Goal: Information Seeking & Learning: Learn about a topic

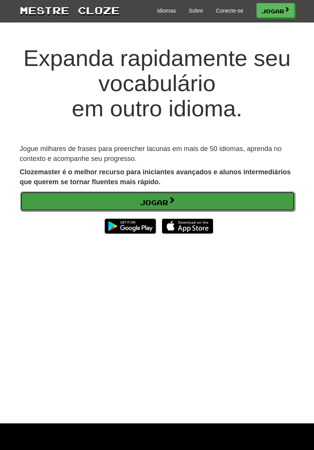
click at [242, 199] on link "Jogar" at bounding box center [157, 202] width 275 height 20
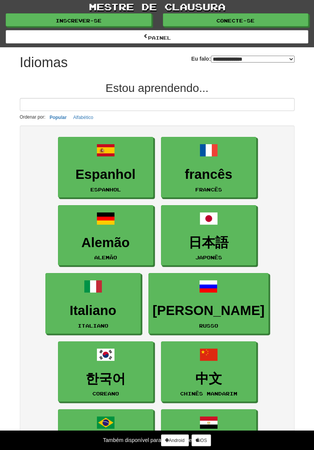
click at [290, 57] on select "**********" at bounding box center [253, 59] width 84 height 7
select select "*********"
click at [211, 56] on select "**********" at bounding box center [253, 59] width 84 height 7
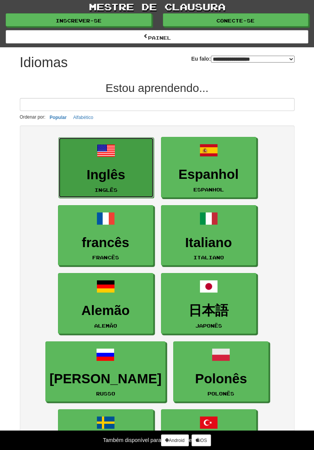
click at [131, 168] on h3 "Inglês" at bounding box center [106, 175] width 87 height 15
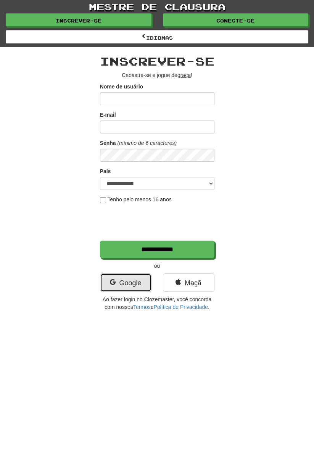
click at [139, 280] on font "Google" at bounding box center [130, 283] width 22 height 8
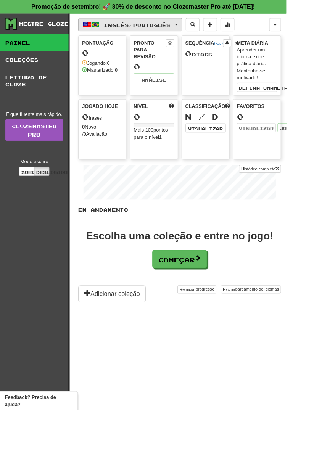
click at [200, 28] on button "Inglês / Português" at bounding box center [143, 27] width 114 height 15
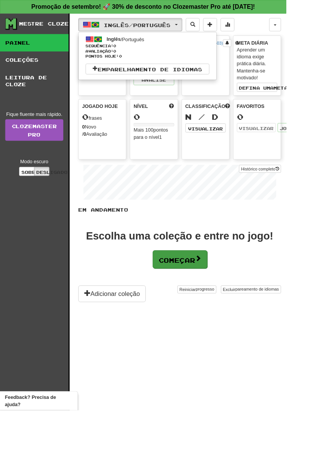
click at [210, 285] on div at bounding box center [157, 225] width 314 height 450
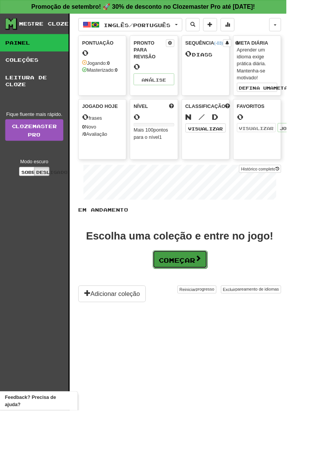
click at [215, 283] on span at bounding box center [217, 283] width 7 height 7
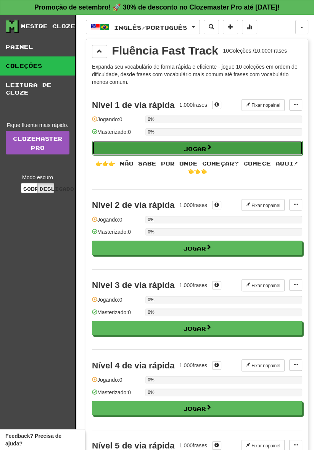
click at [274, 145] on button "Jogar" at bounding box center [197, 148] width 210 height 15
select select "**"
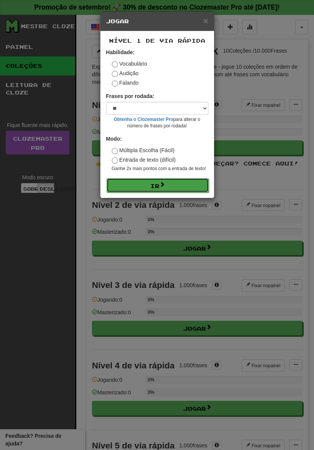
click at [184, 187] on button "Ir" at bounding box center [157, 185] width 102 height 15
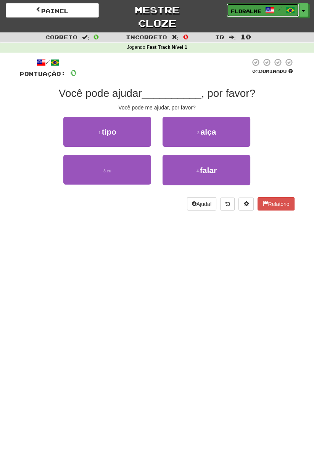
click at [269, 10] on span at bounding box center [269, 10] width 9 height 9
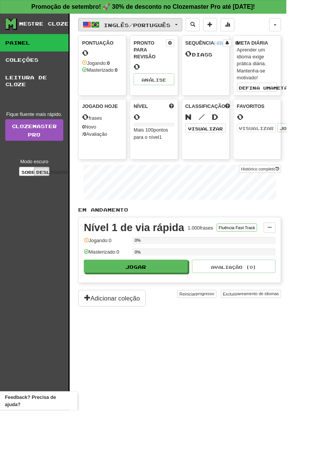
click at [138, 26] on font "Inglês" at bounding box center [127, 27] width 27 height 6
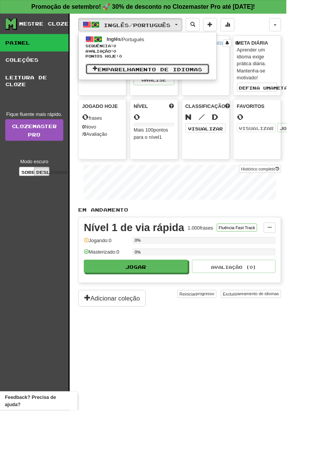
click at [102, 74] on span at bounding box center [104, 74] width 5 height 5
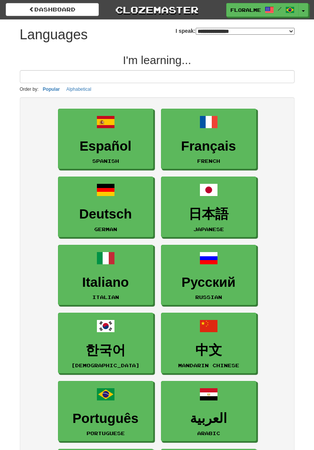
select select "*******"
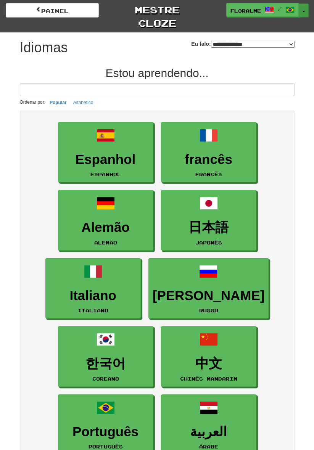
click at [300, 11] on button "Alternar menu suspenso" at bounding box center [304, 10] width 10 height 14
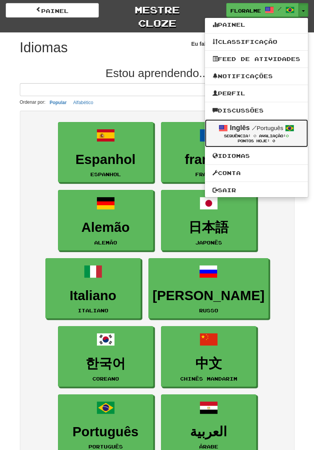
click at [282, 132] on div "Inglês / Português" at bounding box center [257, 128] width 88 height 10
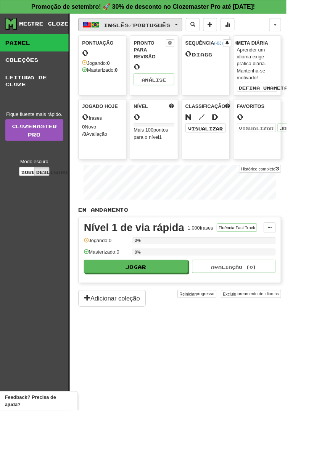
click at [195, 27] on span "button" at bounding box center [193, 27] width 3 height 2
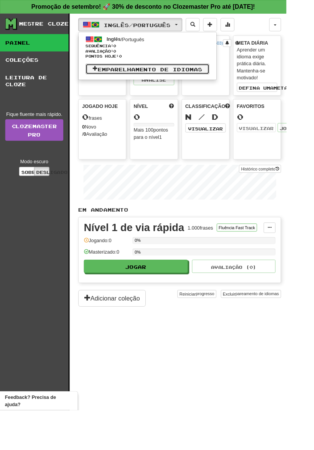
click at [175, 75] on font "Emparelhamento de idiomas" at bounding box center [164, 76] width 115 height 6
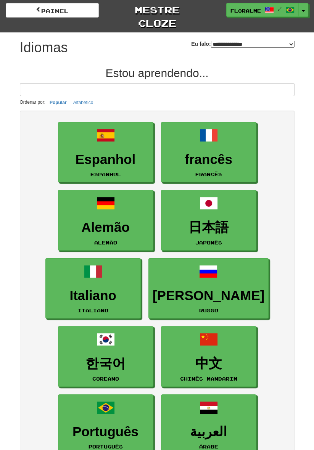
click at [289, 44] on select "**********" at bounding box center [253, 44] width 84 height 7
select select "*********"
click at [211, 41] on select "**********" at bounding box center [253, 44] width 84 height 7
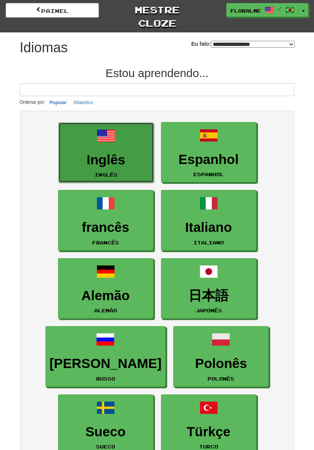
click at [117, 163] on font "Inglês" at bounding box center [106, 159] width 39 height 15
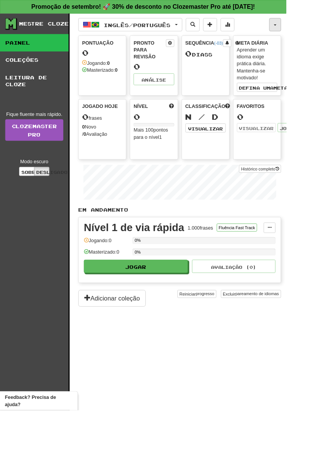
click at [301, 25] on button "button" at bounding box center [301, 27] width 13 height 15
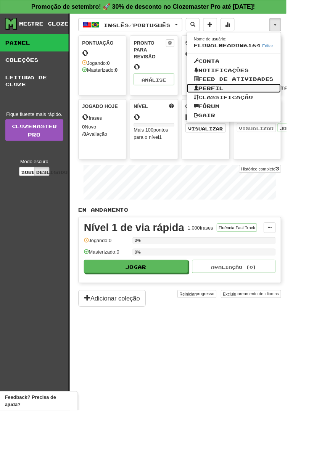
click at [241, 100] on font "Perfil" at bounding box center [231, 97] width 27 height 6
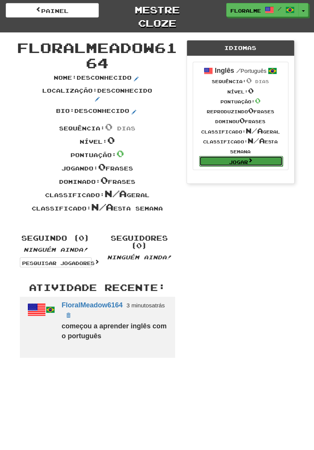
click at [258, 160] on link "Jogar" at bounding box center [241, 161] width 84 height 10
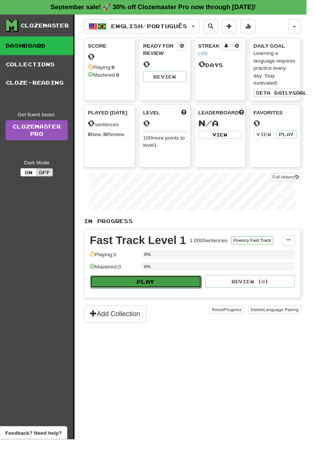
click at [169, 282] on button "Play" at bounding box center [149, 288] width 114 height 13
select select "**"
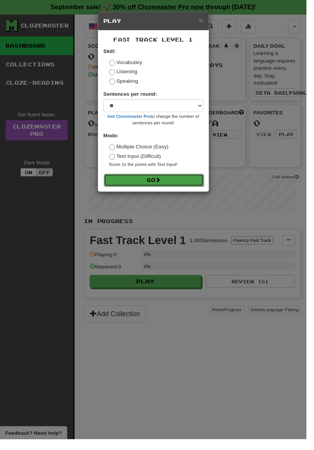
click at [173, 186] on button "Go" at bounding box center [157, 184] width 102 height 13
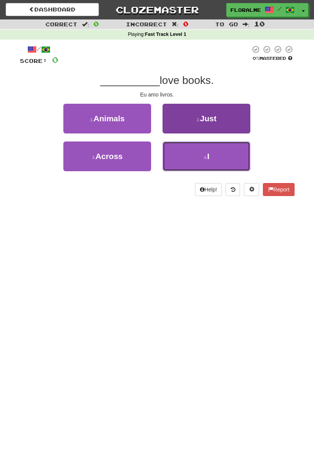
click at [219, 154] on button "4 . I" at bounding box center [207, 157] width 88 height 30
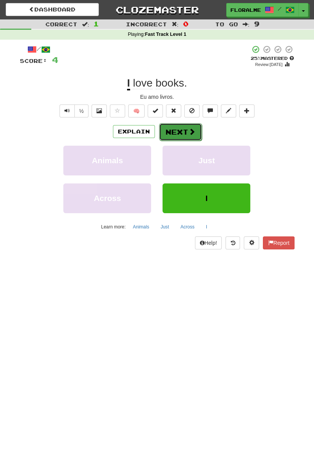
click at [189, 130] on span at bounding box center [192, 131] width 7 height 7
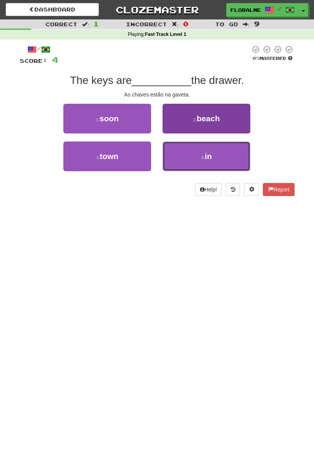
click at [213, 155] on button "4 . in" at bounding box center [207, 157] width 88 height 30
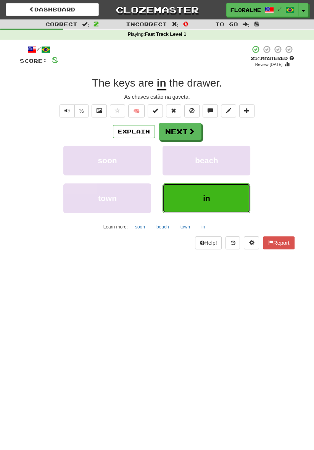
click at [213, 197] on button "in" at bounding box center [207, 199] width 88 height 30
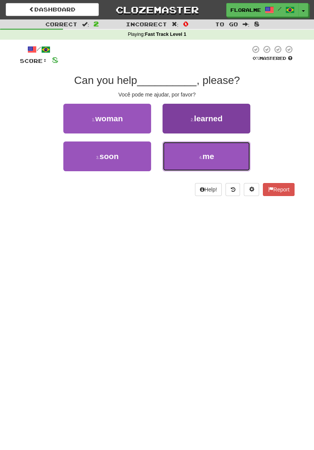
click at [214, 156] on button "4 . me" at bounding box center [207, 157] width 88 height 30
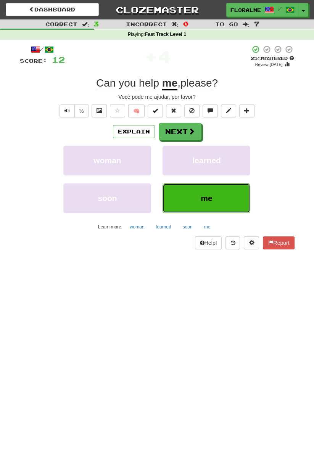
click at [221, 200] on button "me" at bounding box center [207, 199] width 88 height 30
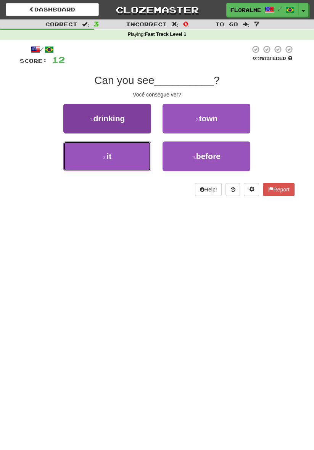
click at [126, 156] on button "3 . it" at bounding box center [107, 157] width 88 height 30
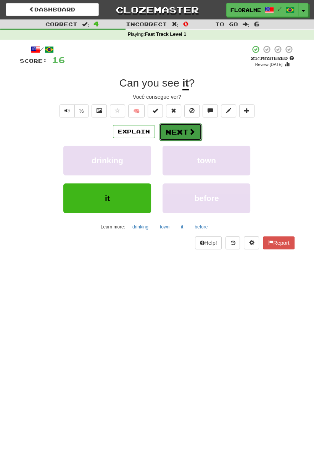
click at [190, 130] on span at bounding box center [192, 131] width 7 height 7
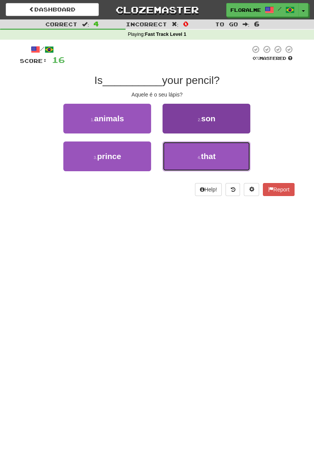
click at [188, 156] on button "4 . that" at bounding box center [207, 157] width 88 height 30
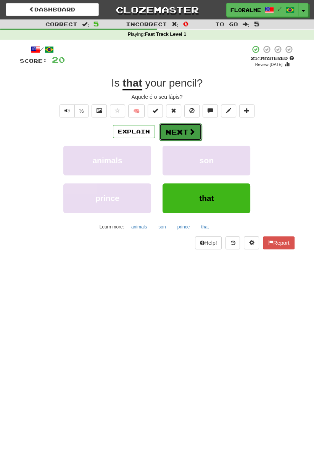
click at [182, 131] on button "Next" at bounding box center [180, 132] width 43 height 18
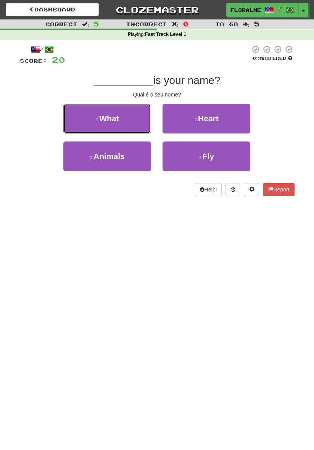
click at [127, 121] on button "1 . What" at bounding box center [107, 119] width 88 height 30
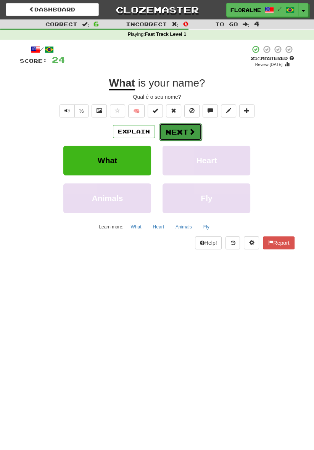
click at [185, 131] on button "Next" at bounding box center [180, 132] width 43 height 18
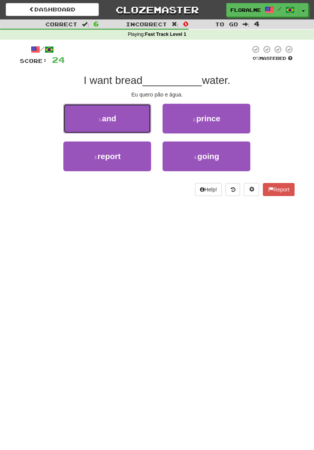
click at [126, 119] on button "1 . and" at bounding box center [107, 119] width 88 height 30
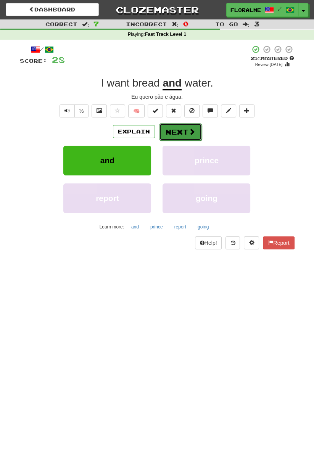
click at [186, 130] on button "Next" at bounding box center [180, 132] width 43 height 18
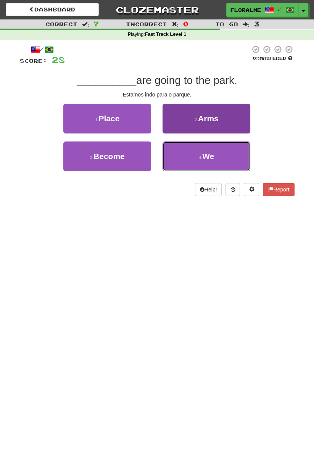
click at [226, 161] on button "4 . We" at bounding box center [207, 157] width 88 height 30
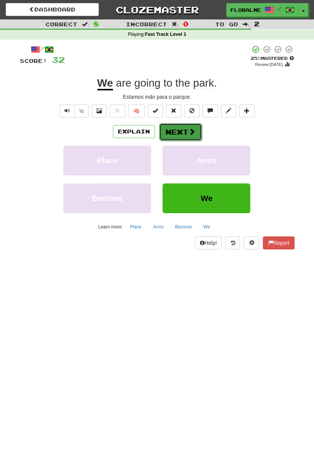
click at [189, 131] on span at bounding box center [192, 131] width 7 height 7
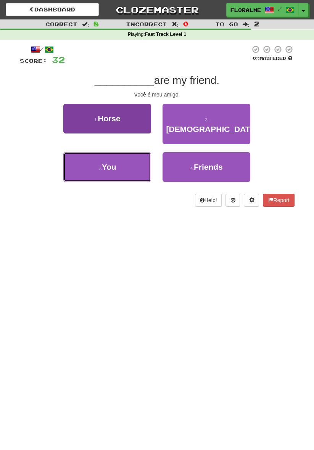
click at [130, 154] on button "3 . You" at bounding box center [107, 167] width 88 height 30
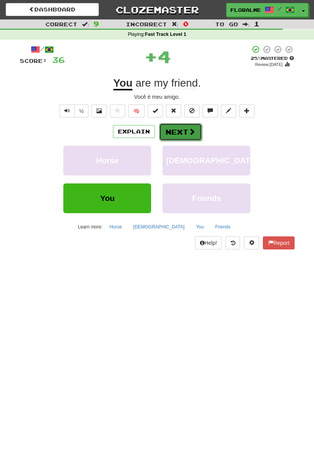
click at [189, 132] on span at bounding box center [192, 131] width 7 height 7
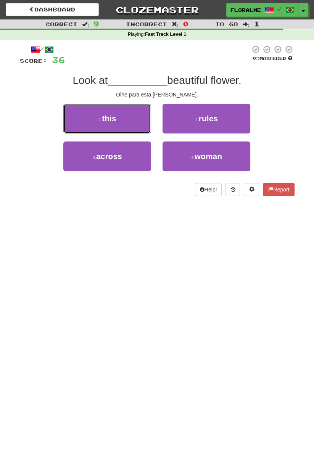
click at [133, 120] on button "1 . this" at bounding box center [107, 119] width 88 height 30
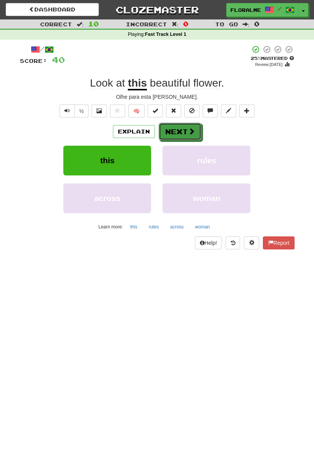
click at [190, 131] on span at bounding box center [191, 131] width 7 height 7
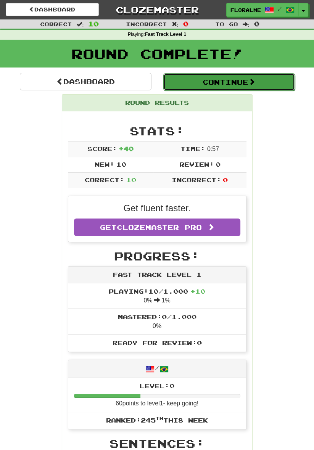
click at [261, 81] on button "Continue" at bounding box center [229, 82] width 132 height 18
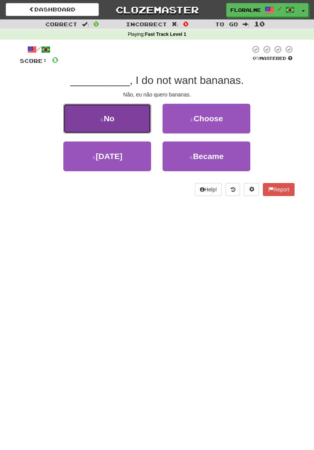
click at [116, 115] on button "1 . No" at bounding box center [107, 119] width 88 height 30
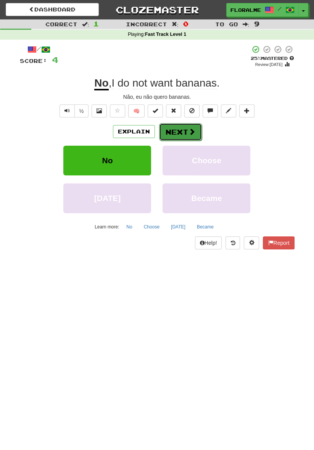
click at [174, 131] on button "Next" at bounding box center [180, 132] width 43 height 18
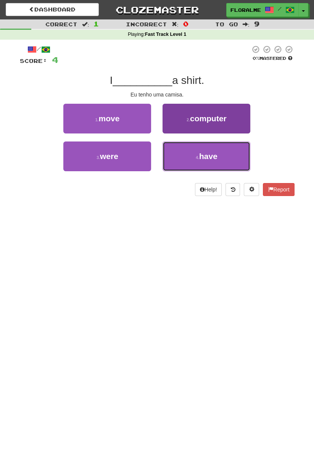
click at [220, 157] on button "4 . have" at bounding box center [207, 157] width 88 height 30
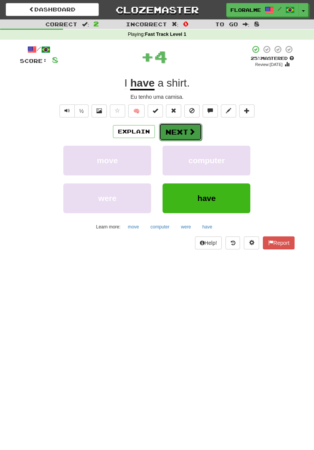
click at [186, 133] on button "Next" at bounding box center [180, 132] width 43 height 18
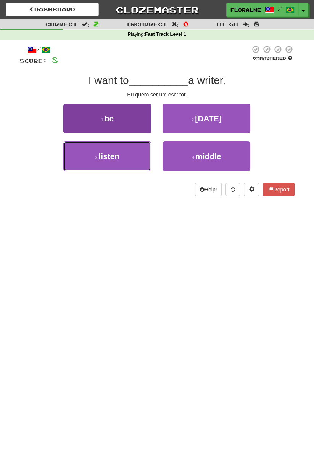
click at [127, 156] on button "3 . listen" at bounding box center [107, 157] width 88 height 30
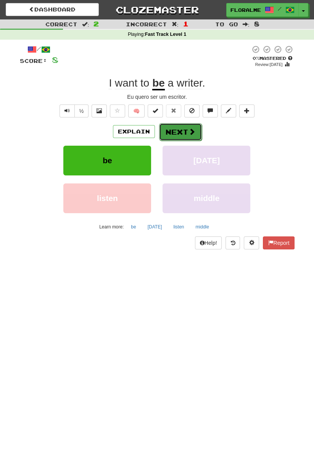
click at [189, 132] on span at bounding box center [192, 131] width 7 height 7
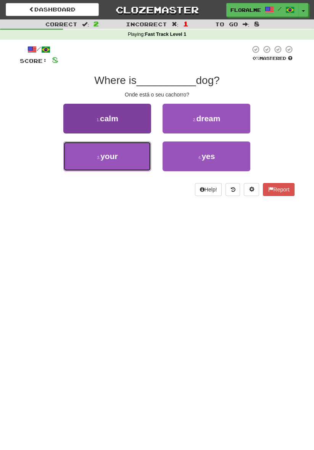
click at [132, 155] on button "3 . your" at bounding box center [107, 157] width 88 height 30
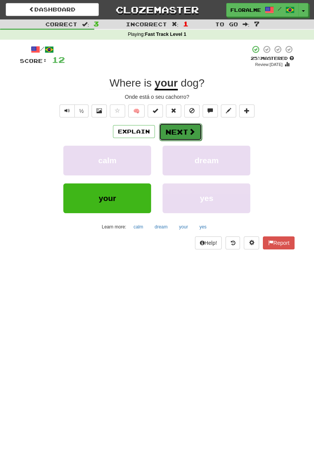
click at [185, 134] on button "Next" at bounding box center [180, 132] width 43 height 18
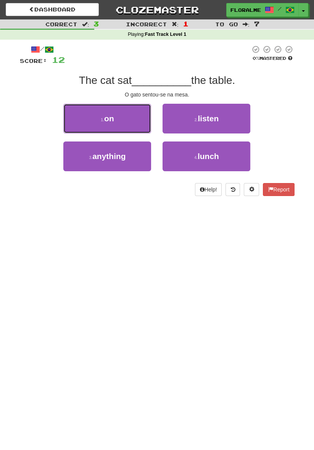
click at [125, 121] on button "1 . on" at bounding box center [107, 119] width 88 height 30
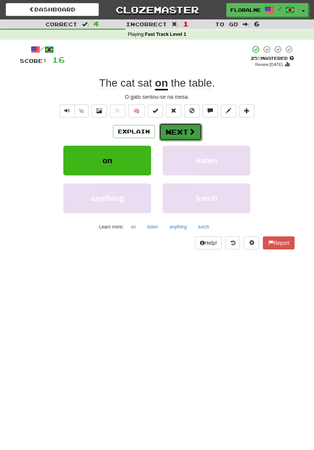
click at [185, 131] on button "Next" at bounding box center [180, 132] width 43 height 18
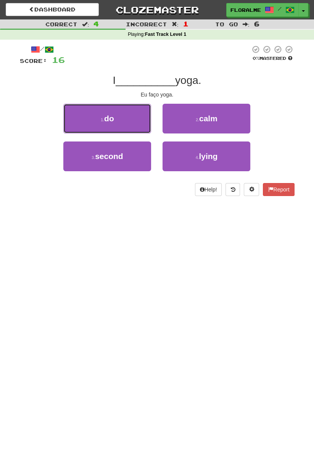
click at [124, 121] on button "1 . do" at bounding box center [107, 119] width 88 height 30
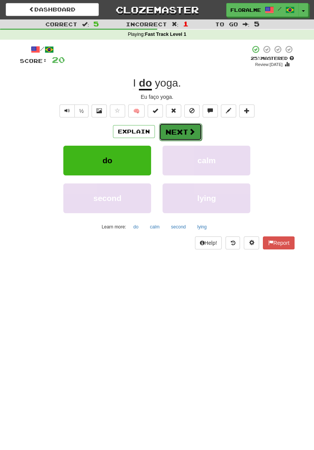
click at [189, 130] on span at bounding box center [192, 131] width 7 height 7
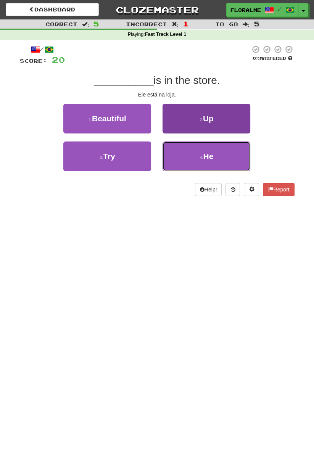
click at [205, 156] on span "He" at bounding box center [208, 156] width 10 height 9
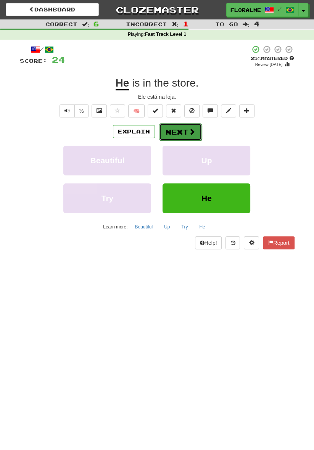
click at [184, 128] on button "Next" at bounding box center [180, 132] width 43 height 18
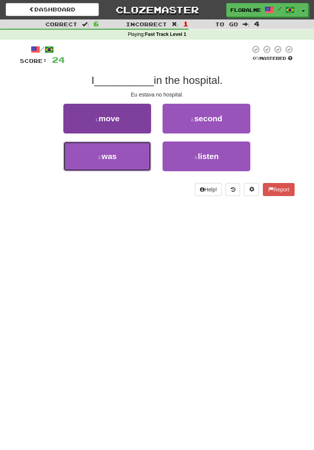
click at [125, 155] on button "3 . was" at bounding box center [107, 157] width 88 height 30
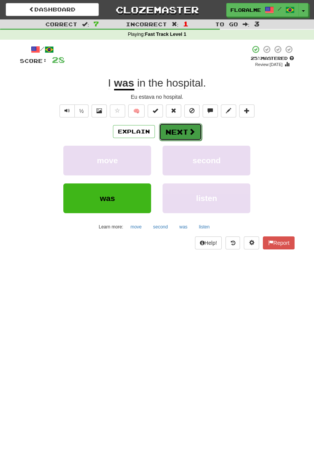
click at [178, 135] on button "Next" at bounding box center [180, 132] width 43 height 18
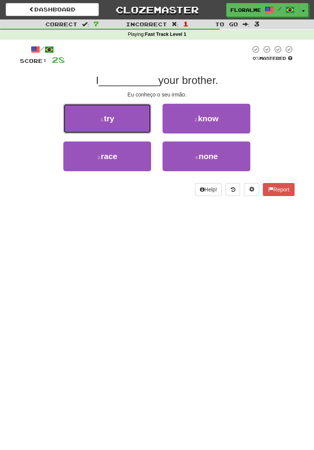
click at [126, 119] on button "1 . try" at bounding box center [107, 119] width 88 height 30
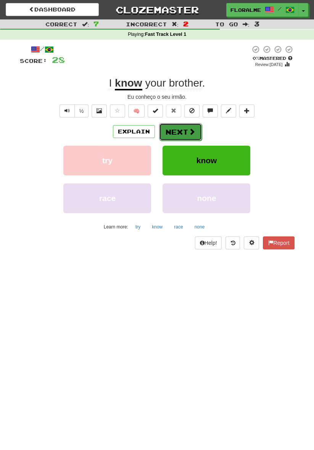
click at [186, 132] on button "Next" at bounding box center [180, 132] width 43 height 18
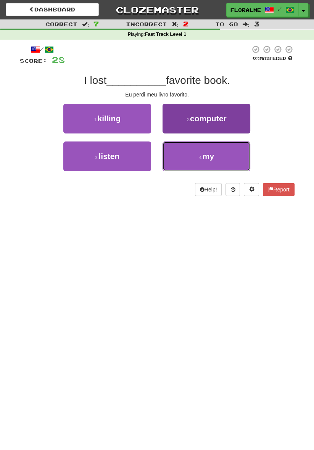
click at [212, 155] on span "my" at bounding box center [208, 156] width 11 height 9
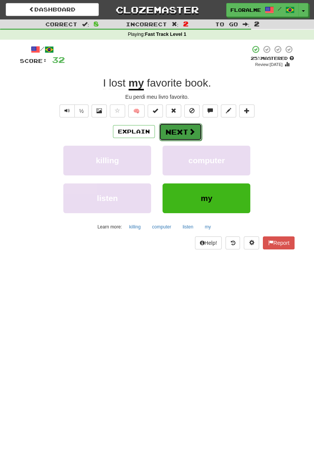
click at [192, 131] on span at bounding box center [192, 131] width 7 height 7
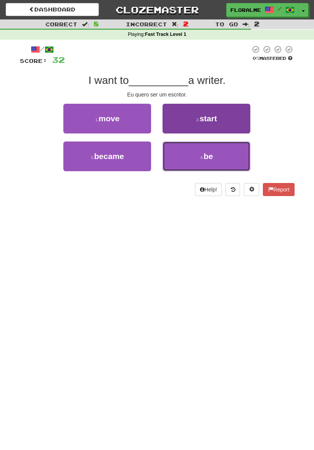
click at [214, 157] on button "4 . be" at bounding box center [207, 157] width 88 height 30
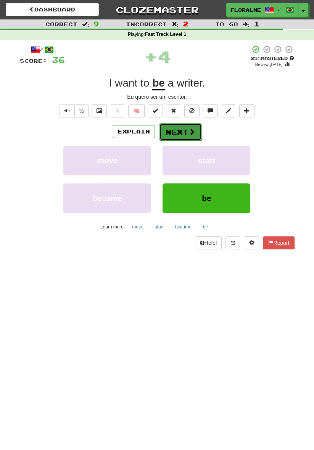
click at [189, 134] on span at bounding box center [192, 131] width 7 height 7
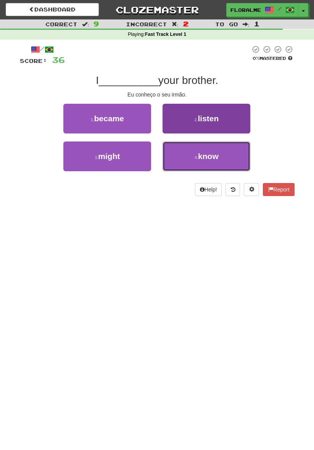
click at [227, 155] on button "4 . know" at bounding box center [207, 157] width 88 height 30
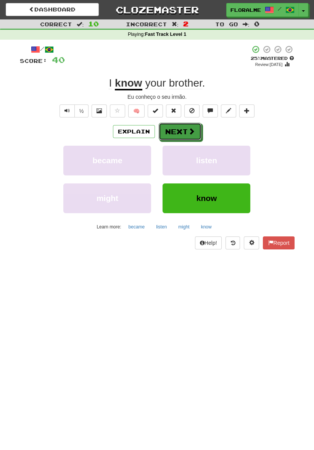
click at [189, 129] on span at bounding box center [191, 131] width 7 height 7
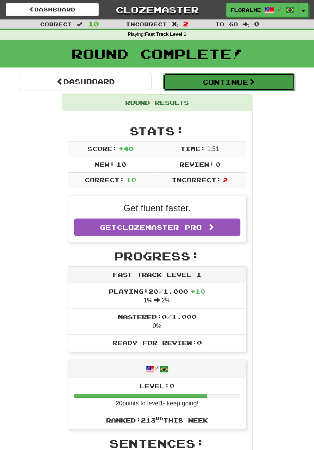
click at [255, 80] on span at bounding box center [251, 81] width 7 height 7
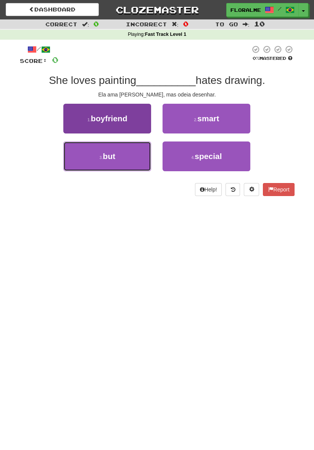
click at [128, 157] on button "3 . but" at bounding box center [107, 157] width 88 height 30
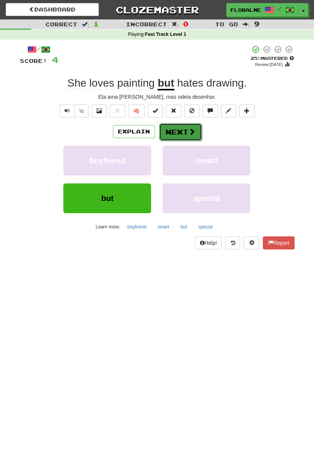
click at [189, 134] on span at bounding box center [192, 131] width 7 height 7
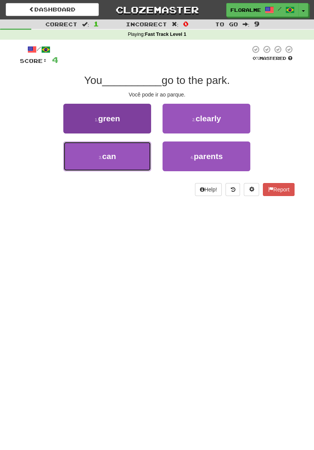
click at [131, 155] on button "3 . can" at bounding box center [107, 157] width 88 height 30
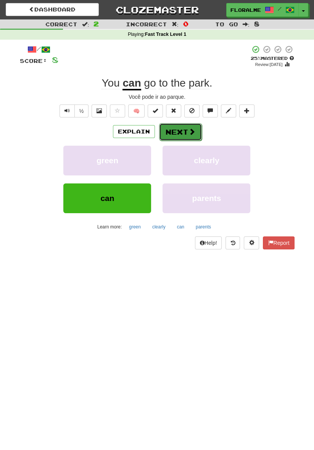
click at [190, 130] on span at bounding box center [192, 131] width 7 height 7
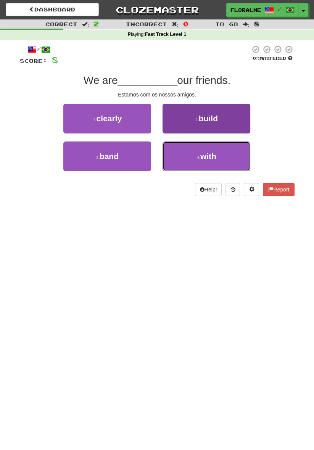
click at [213, 157] on span "with" at bounding box center [208, 156] width 16 height 9
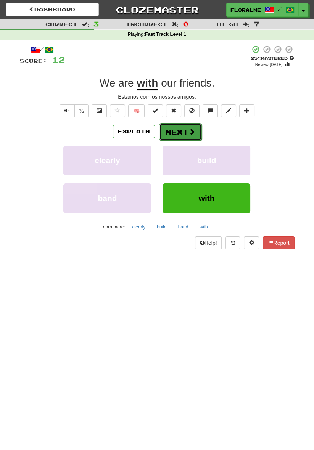
click at [187, 130] on button "Next" at bounding box center [180, 132] width 43 height 18
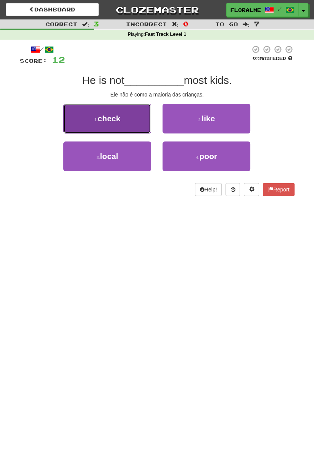
click at [124, 116] on button "1 . check" at bounding box center [107, 119] width 88 height 30
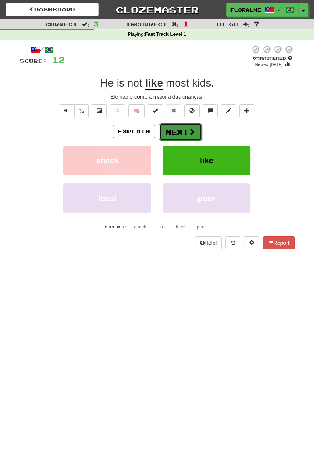
click at [184, 132] on button "Next" at bounding box center [180, 132] width 43 height 18
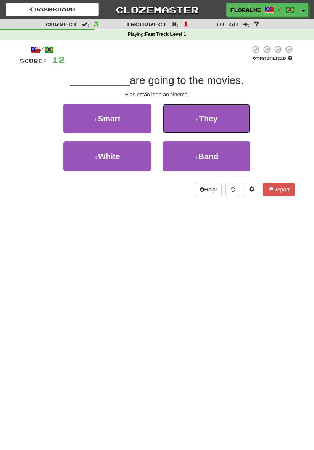
click at [221, 118] on button "2 . They" at bounding box center [207, 119] width 88 height 30
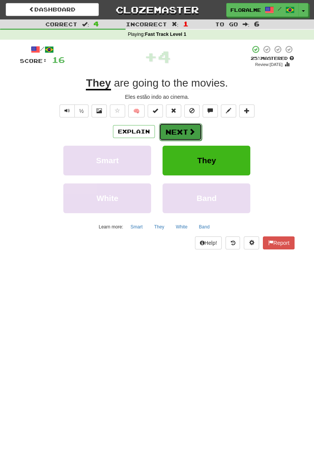
click at [186, 131] on button "Next" at bounding box center [180, 132] width 43 height 18
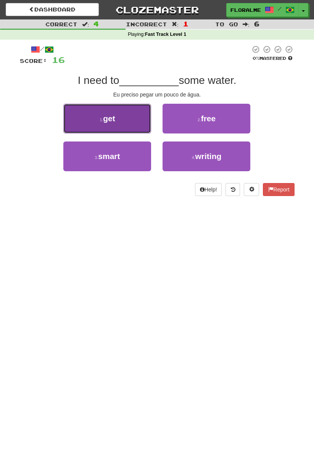
click at [130, 116] on button "1 . get" at bounding box center [107, 119] width 88 height 30
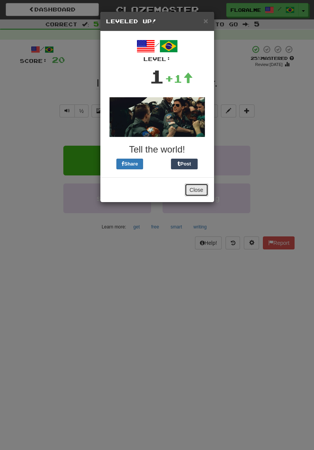
click at [198, 189] on button "Close" at bounding box center [197, 190] width 24 height 13
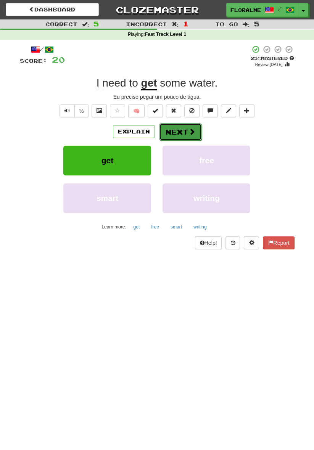
click at [189, 131] on span at bounding box center [192, 131] width 7 height 7
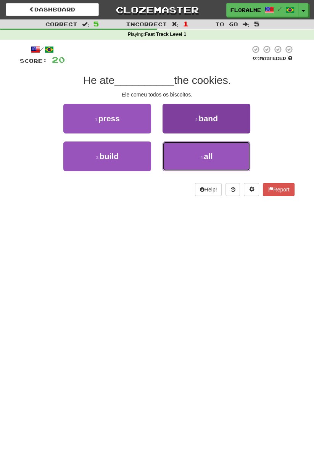
click at [214, 153] on button "4 . all" at bounding box center [207, 157] width 88 height 30
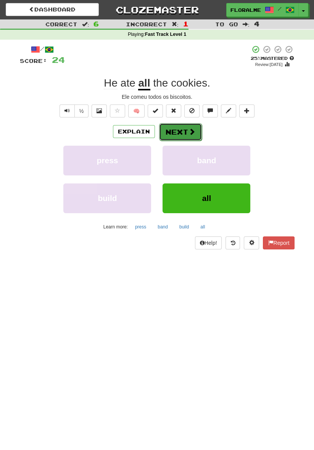
click at [189, 131] on span at bounding box center [192, 131] width 7 height 7
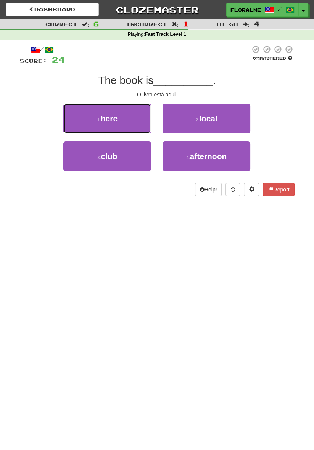
click at [127, 118] on button "1 . here" at bounding box center [107, 119] width 88 height 30
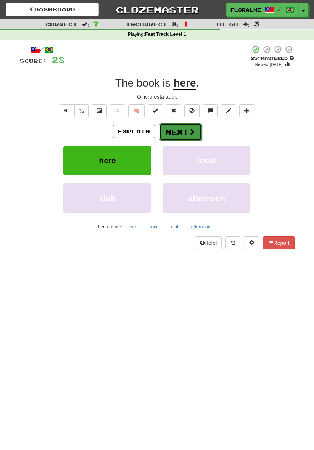
click at [189, 132] on span at bounding box center [192, 131] width 7 height 7
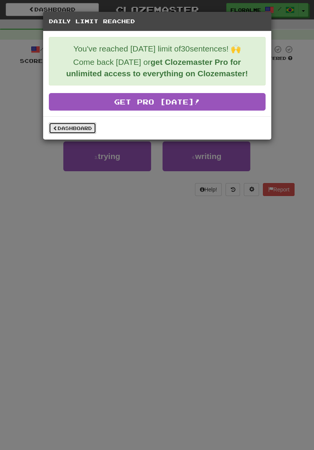
click at [81, 128] on link "Dashboard" at bounding box center [72, 128] width 47 height 11
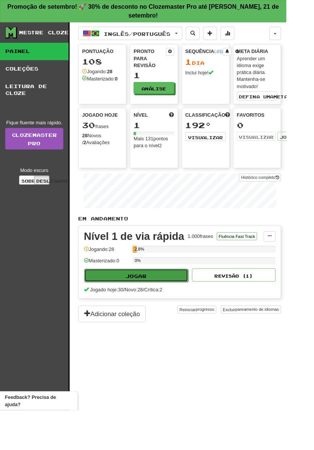
click at [183, 295] on button "Jogar" at bounding box center [149, 302] width 114 height 15
select select "**"
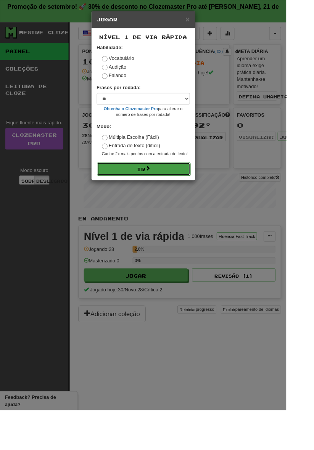
click at [192, 187] on button "Ir" at bounding box center [157, 185] width 102 height 15
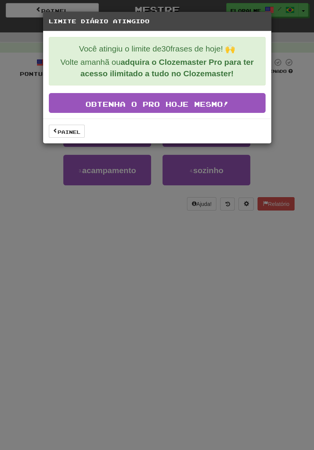
click at [278, 156] on div "Limite diário atingido Você atingiu o limite de 30 frases de hoje! 🙌 Volte aman…" at bounding box center [157, 225] width 314 height 450
click at [68, 130] on font "Painel" at bounding box center [69, 131] width 23 height 5
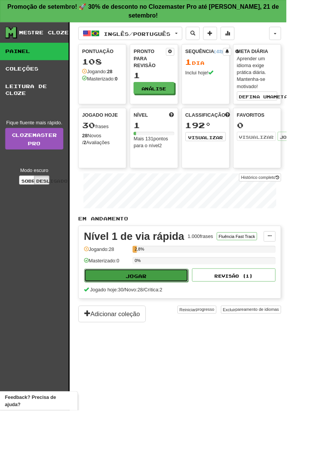
click at [181, 295] on button "Jogar" at bounding box center [149, 302] width 114 height 15
select select "**"
